Goal: Navigation & Orientation: Find specific page/section

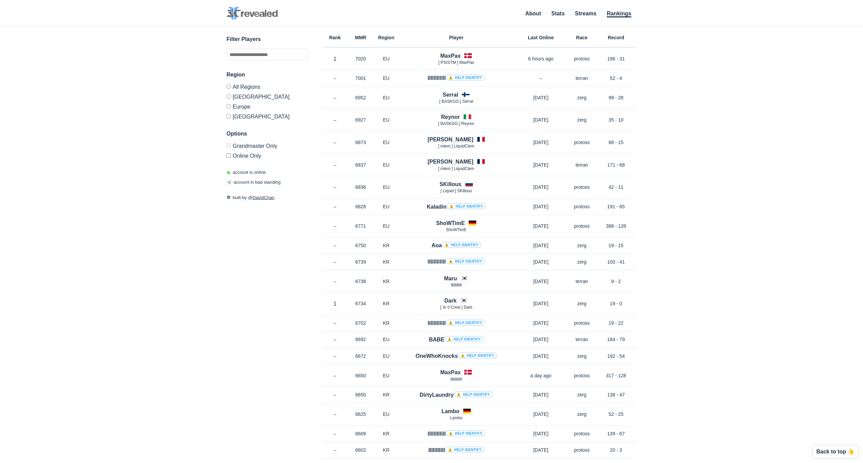
click at [251, 147] on label "Grandmaster Only" at bounding box center [268, 146] width 82 height 7
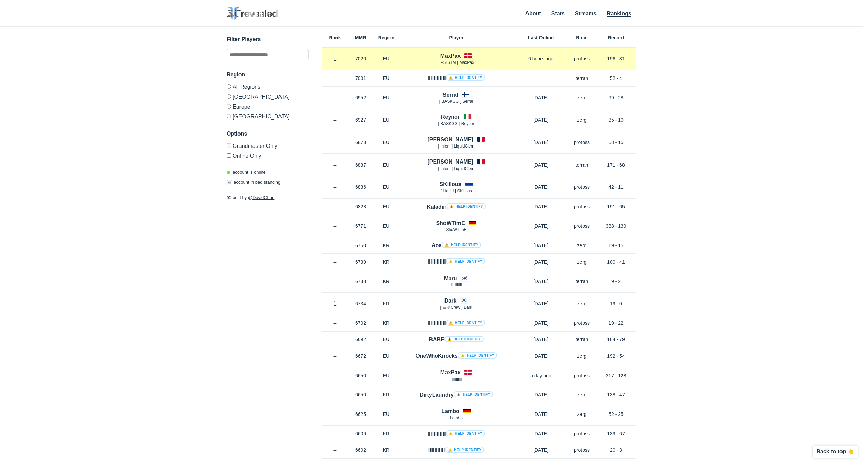
click at [417, 54] on div "MaxPax [ PSISTM ] MaxPax" at bounding box center [456, 59] width 114 height 14
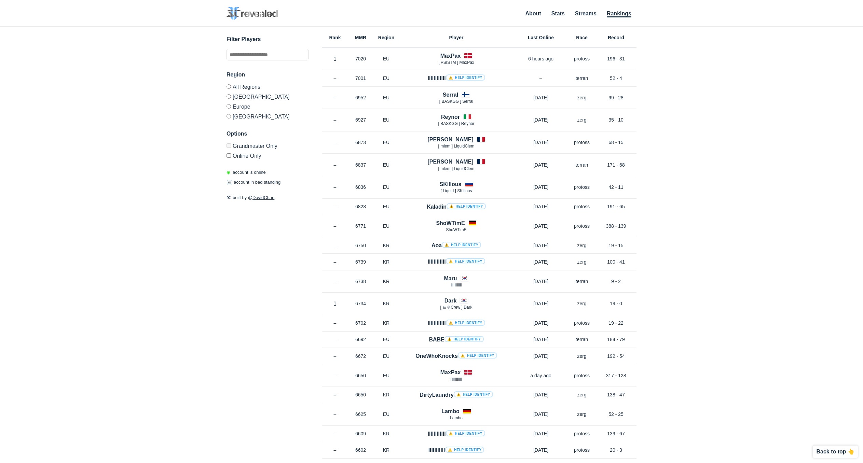
click at [235, 154] on label "Online Only" at bounding box center [268, 155] width 82 height 8
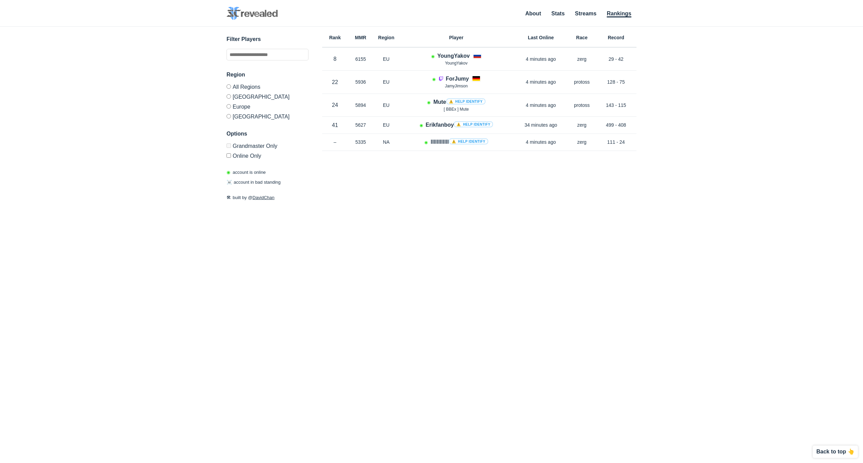
click at [240, 154] on label "Online Only" at bounding box center [268, 155] width 82 height 8
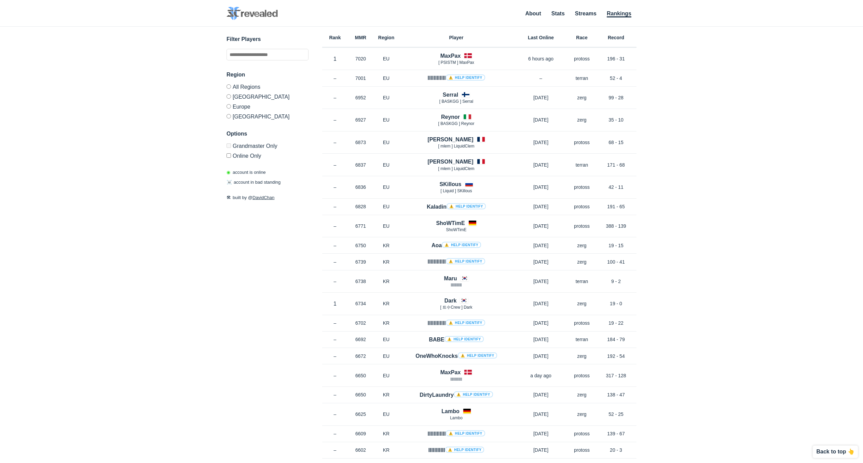
click at [244, 145] on label "Grandmaster Only" at bounding box center [268, 146] width 82 height 7
click at [550, 14] on ul "About Stats Streams Rankings" at bounding box center [578, 13] width 118 height 9
click at [539, 15] on link "About" at bounding box center [533, 14] width 16 height 7
